Goal: Task Accomplishment & Management: Use online tool/utility

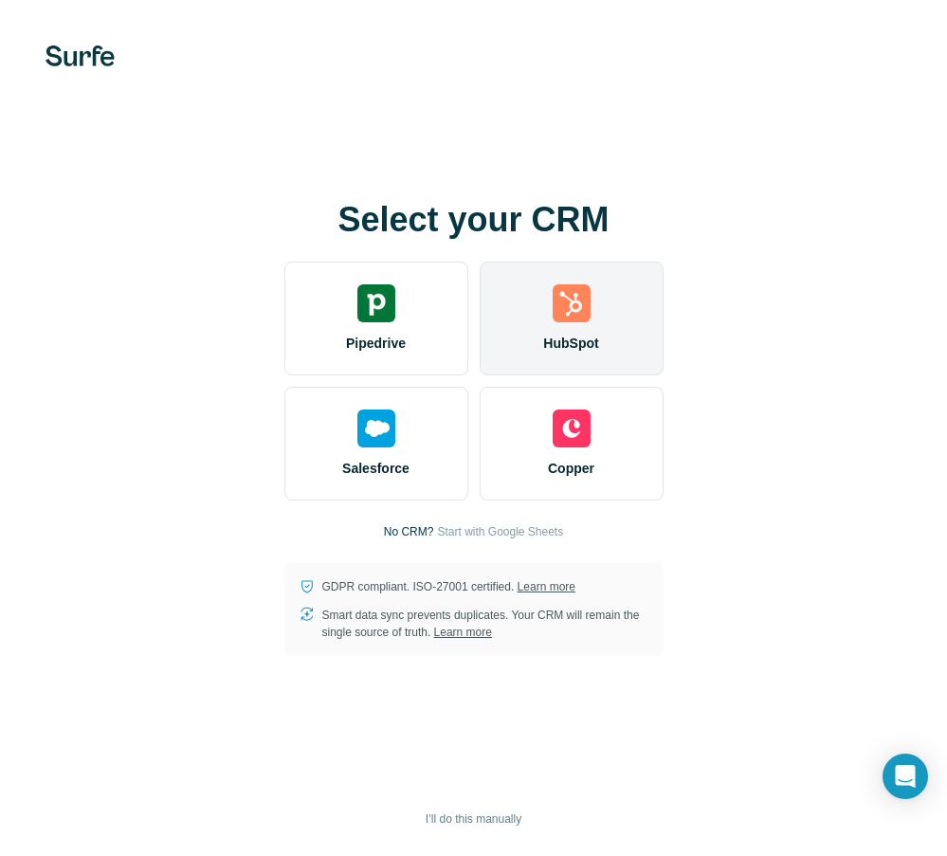
click at [553, 299] on img at bounding box center [571, 303] width 38 height 38
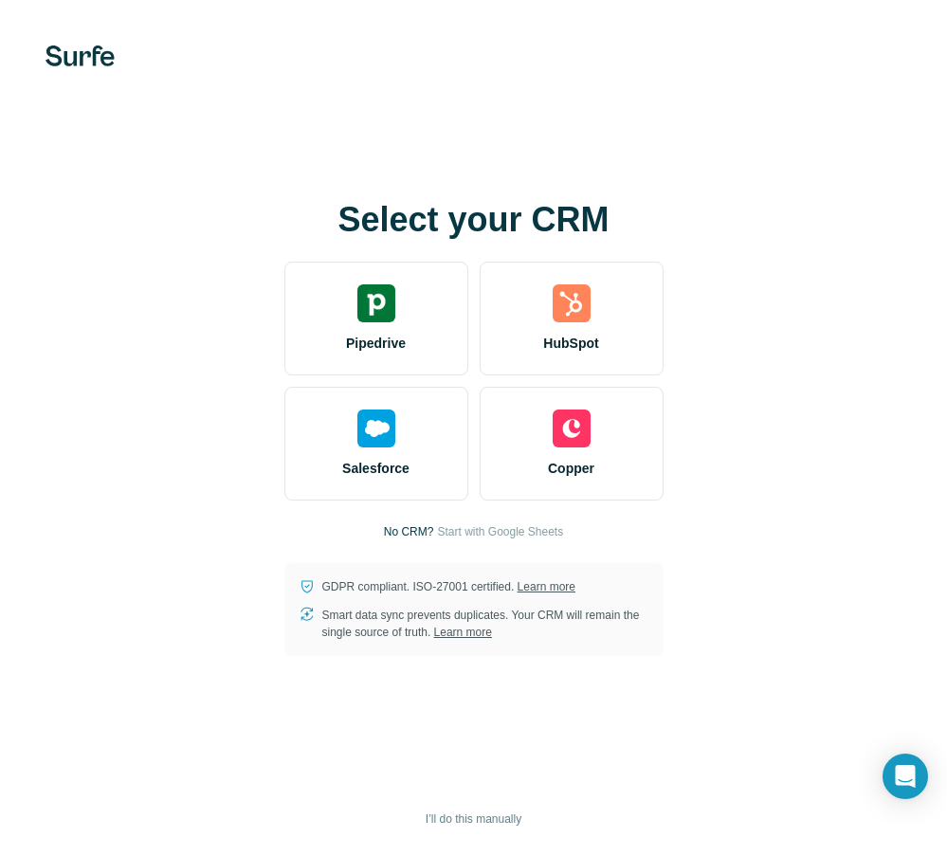
click at [88, 368] on div "Select your CRM Pipedrive HubSpot Salesforce Copper No CRM? Start with Google S…" at bounding box center [473, 428] width 871 height 455
click at [915, 768] on icon "Open Intercom Messenger" at bounding box center [905, 776] width 25 height 25
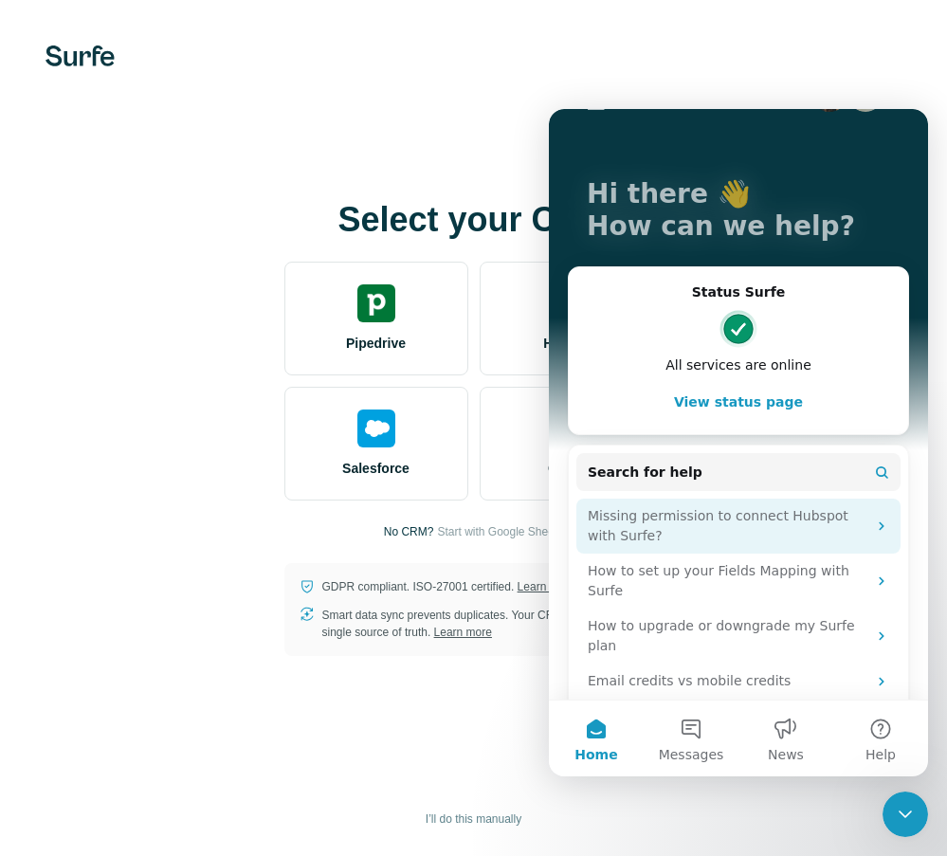
scroll to position [97, 0]
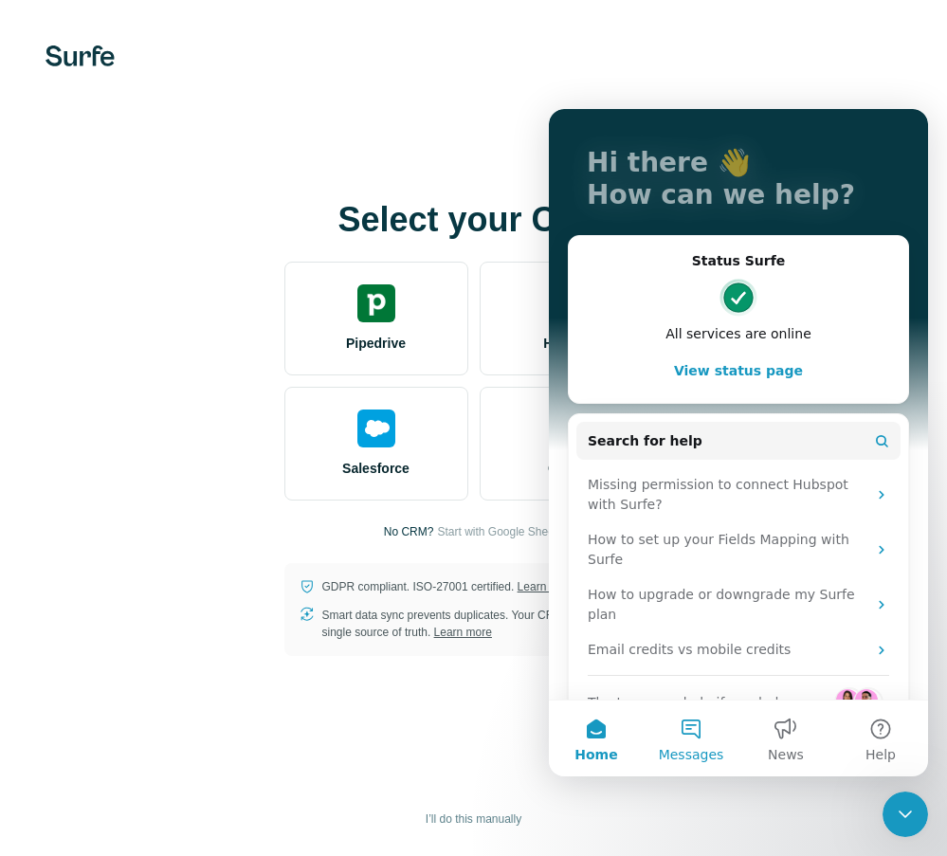
click at [693, 737] on button "Messages" at bounding box center [690, 738] width 95 height 76
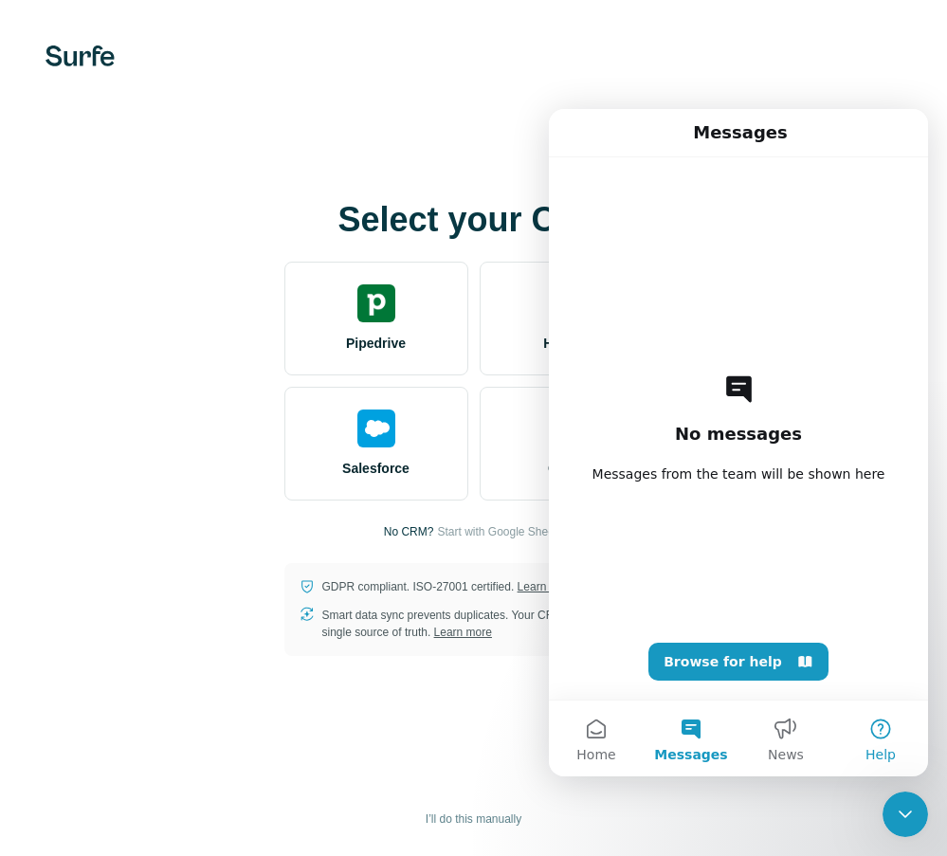
click at [876, 733] on button "Help" at bounding box center [880, 738] width 95 height 76
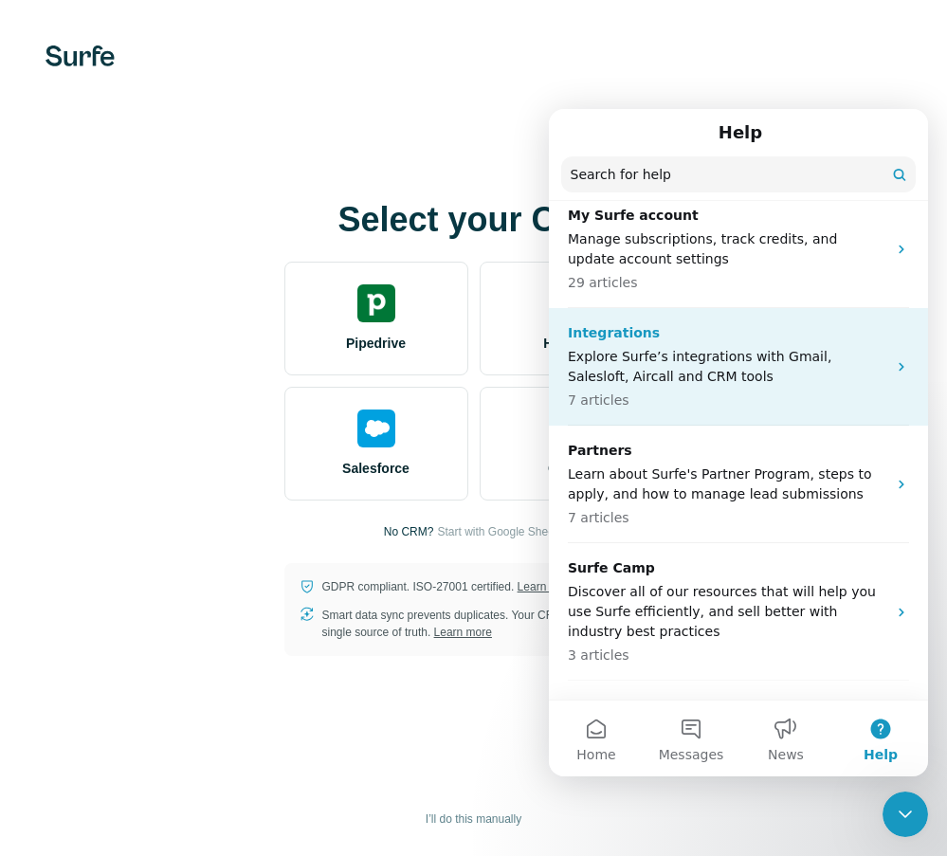
scroll to position [503, 0]
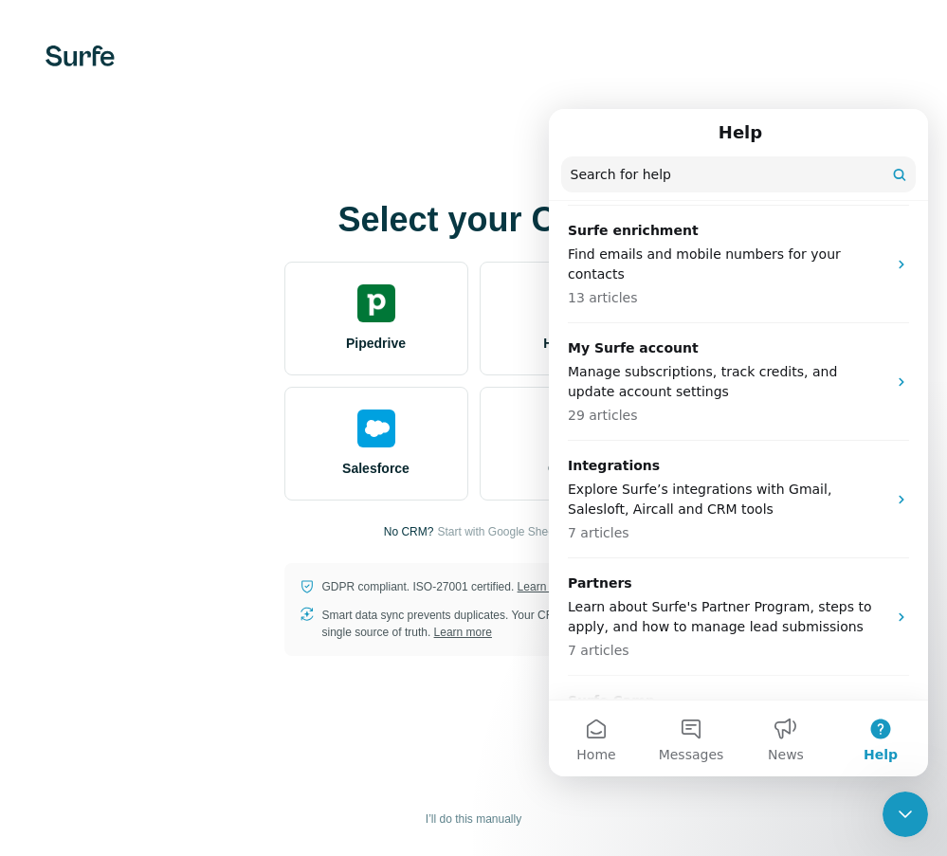
click at [247, 123] on div "Select your CRM Pipedrive HubSpot Salesforce Copper No CRM? Start with Google S…" at bounding box center [473, 428] width 947 height 856
click at [80, 384] on div "Select your CRM Pipedrive HubSpot Salesforce Copper No CRM? Start with Google S…" at bounding box center [473, 428] width 871 height 455
click at [434, 86] on div "Select your CRM Pipedrive HubSpot Salesforce Copper No CRM? Start with Google S…" at bounding box center [473, 428] width 947 height 856
click at [405, 156] on div "Select your CRM Pipedrive HubSpot Salesforce Copper No CRM? Start with Google S…" at bounding box center [473, 428] width 947 height 856
click at [534, 320] on div "HubSpot" at bounding box center [571, 319] width 184 height 114
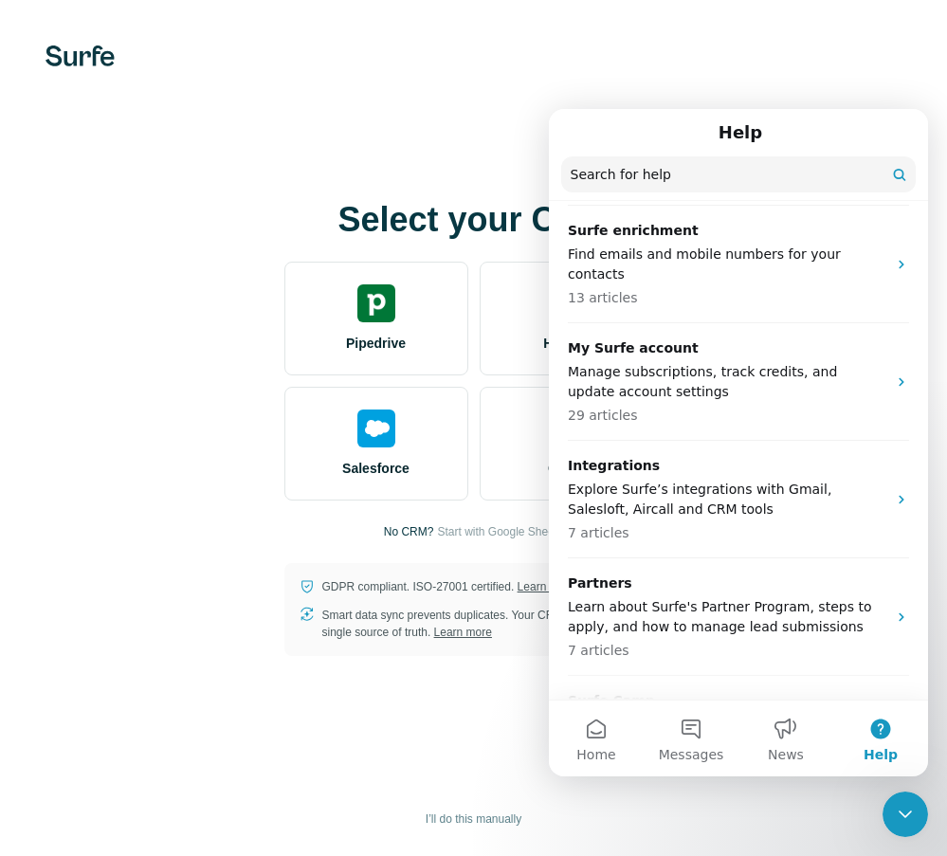
click at [176, 413] on div "Select your CRM Pipedrive HubSpot Salesforce Copper No CRM? Start with Google S…" at bounding box center [473, 428] width 871 height 455
click at [107, 481] on div "Select your CRM Pipedrive HubSpot Salesforce Copper No CRM? Start with Google S…" at bounding box center [473, 428] width 871 height 455
